Goal: Task Accomplishment & Management: Use online tool/utility

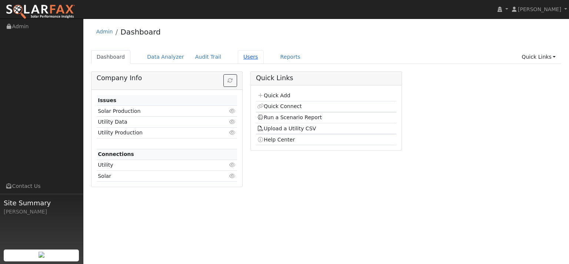
click at [264, 60] on link "Users" at bounding box center [251, 57] width 26 height 14
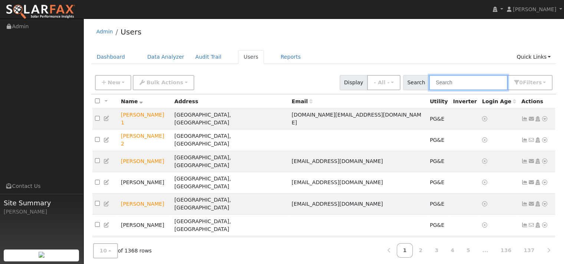
click at [460, 89] on input "text" at bounding box center [468, 82] width 79 height 15
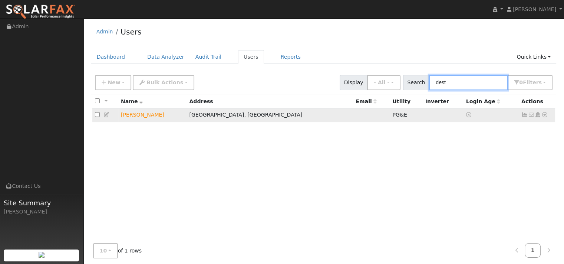
type input "dest"
click at [541, 117] on icon at bounding box center [544, 114] width 7 height 5
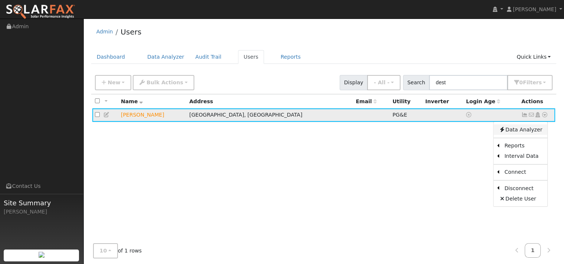
click at [524, 135] on link "Data Analyzer" at bounding box center [520, 129] width 54 height 10
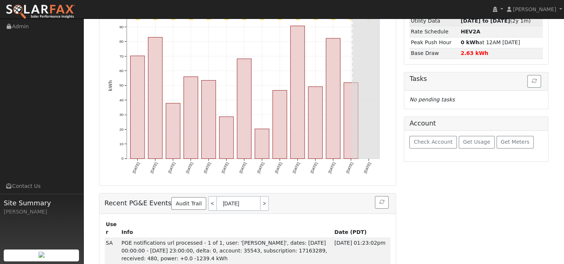
scroll to position [111, 0]
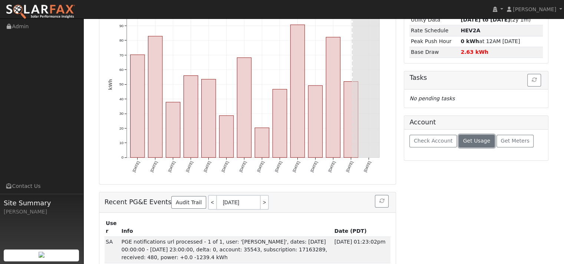
click at [485, 143] on span "Get Usage" at bounding box center [476, 140] width 27 height 6
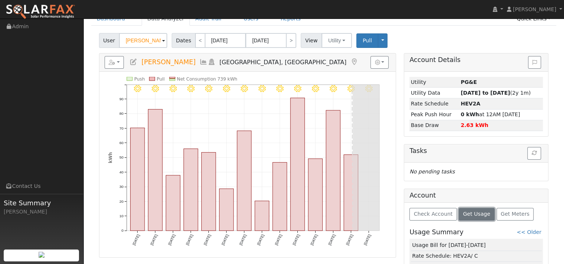
scroll to position [37, 0]
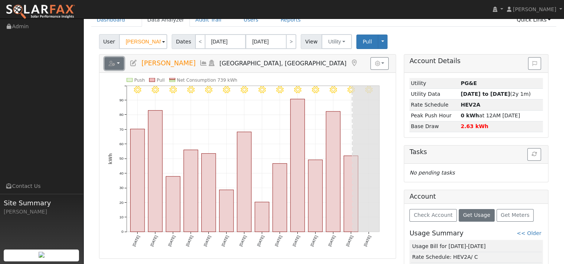
click at [115, 66] on icon "button" at bounding box center [112, 63] width 7 height 5
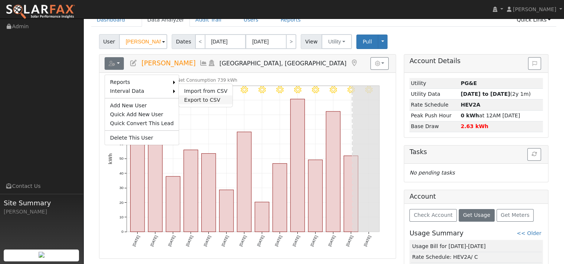
click at [220, 104] on link "Export to CSV" at bounding box center [206, 99] width 54 height 9
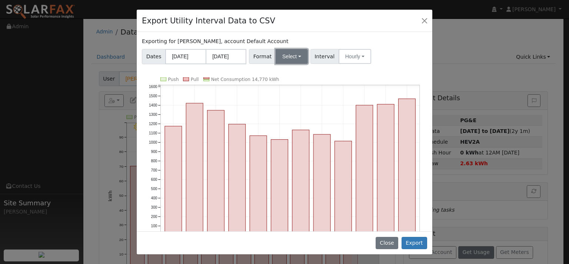
click at [297, 64] on button "Select" at bounding box center [292, 56] width 32 height 15
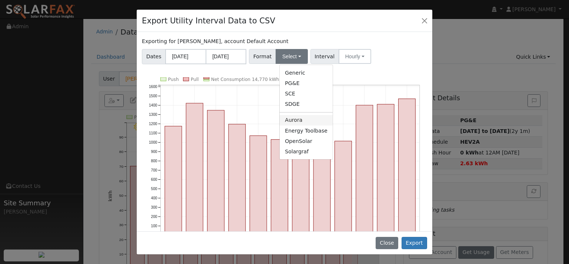
click at [302, 125] on link "Aurora" at bounding box center [306, 120] width 53 height 10
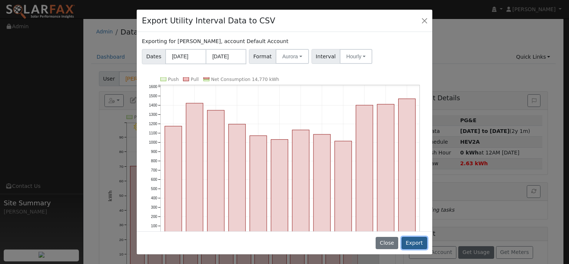
click at [408, 238] on button "Export" at bounding box center [415, 242] width 26 height 13
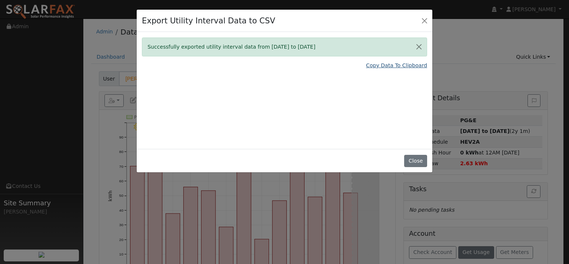
click at [366, 69] on link "Copy Data To Clipboard" at bounding box center [396, 66] width 61 height 8
click at [412, 167] on button "Close" at bounding box center [415, 161] width 23 height 13
